Goal: Task Accomplishment & Management: Use online tool/utility

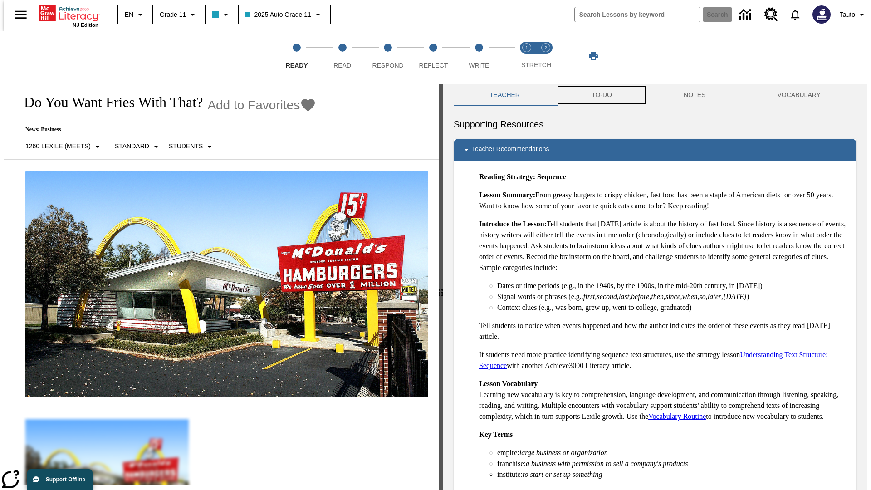
click at [601, 95] on button "TO-DO" at bounding box center [602, 95] width 92 height 22
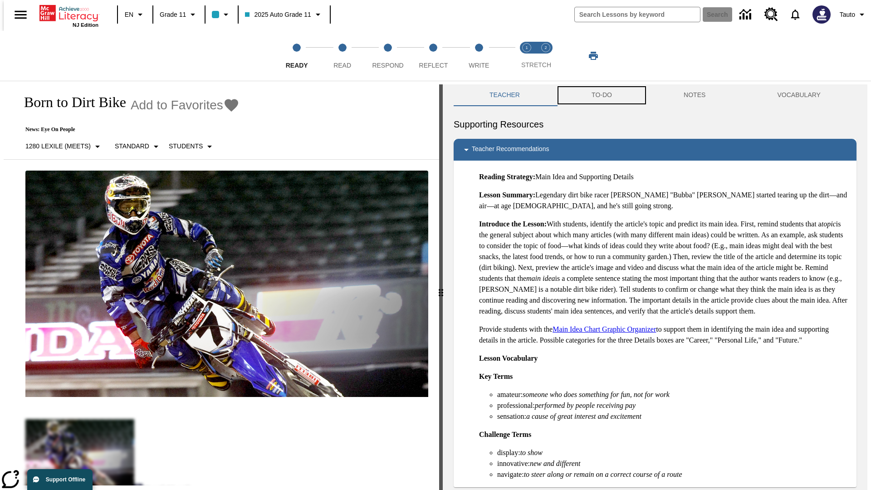
click at [601, 95] on button "TO-DO" at bounding box center [602, 95] width 92 height 22
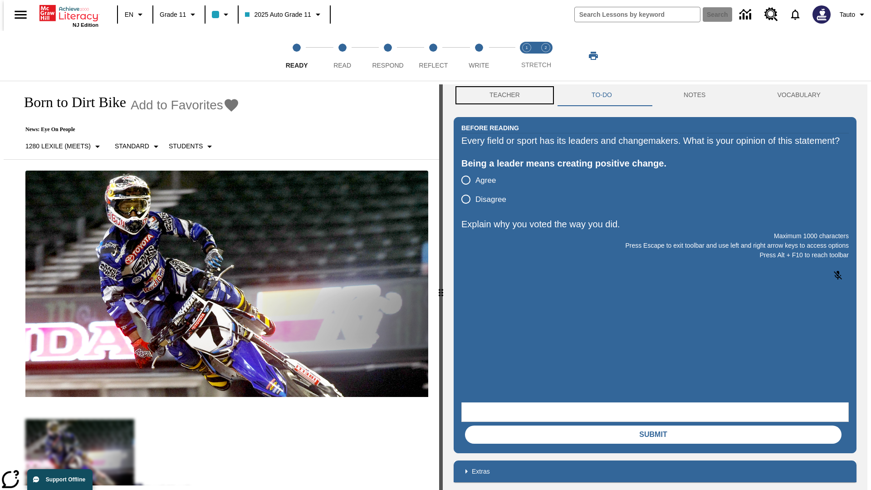
scroll to position [0, 0]
